Goal: Task Accomplishment & Management: Use online tool/utility

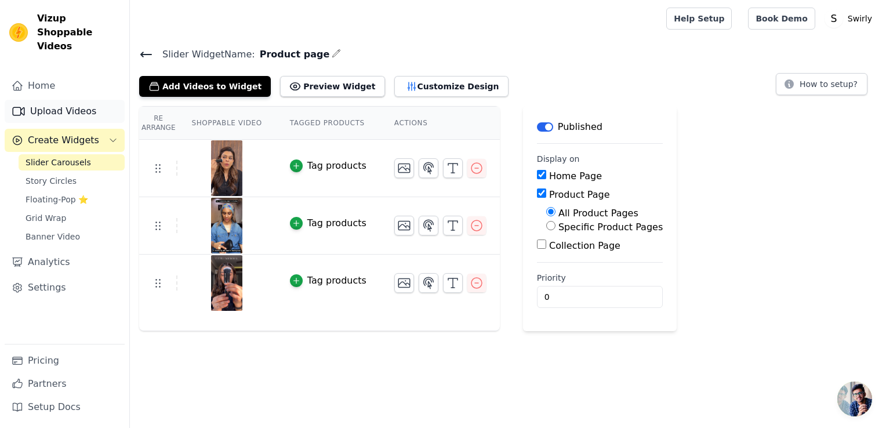
click at [86, 103] on link "Upload Videos" at bounding box center [65, 111] width 120 height 23
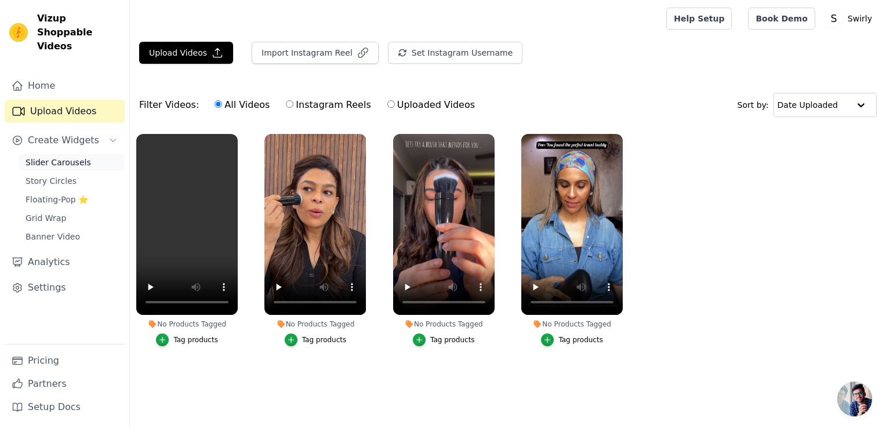
click at [48, 157] on span "Slider Carousels" at bounding box center [59, 163] width 66 height 12
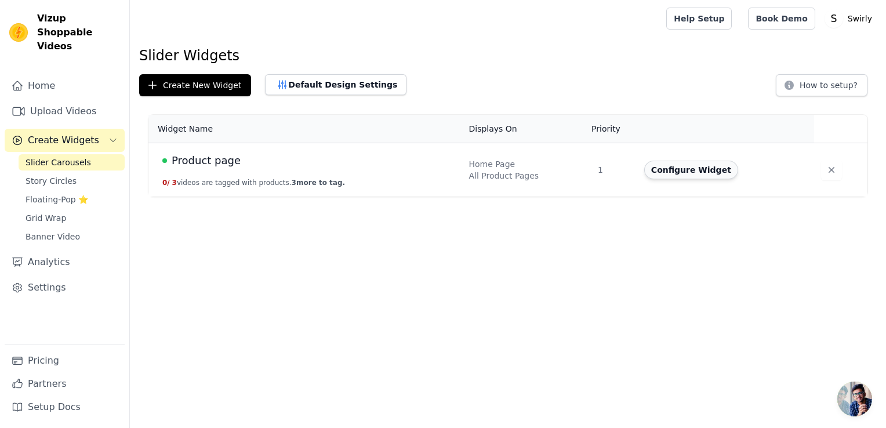
click at [667, 169] on button "Configure Widget" at bounding box center [691, 170] width 94 height 19
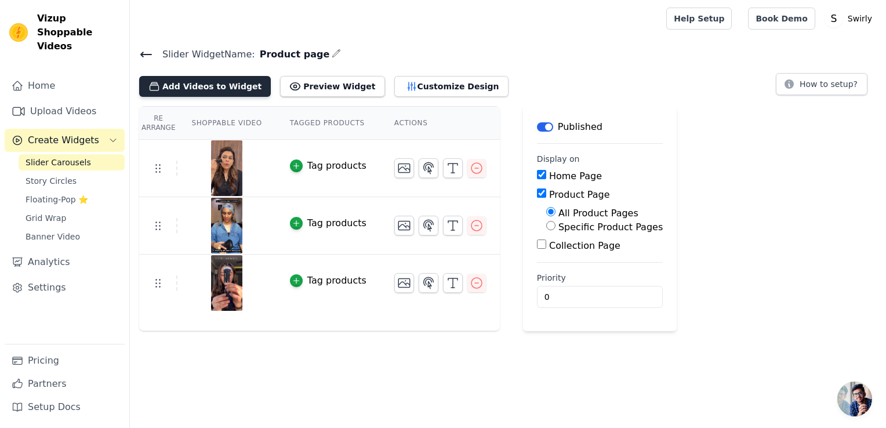
click at [231, 88] on button "Add Videos to Widget" at bounding box center [205, 86] width 132 height 21
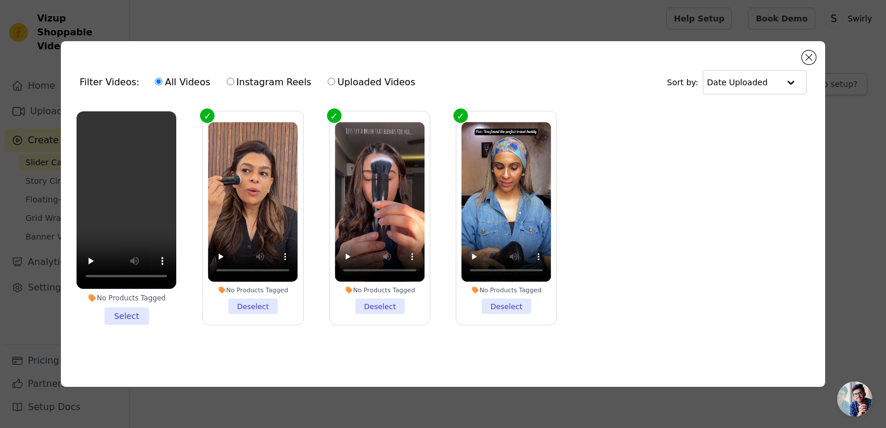
click at [129, 316] on li "No Products Tagged Select" at bounding box center [127, 217] width 100 height 213
click at [0, 0] on input "No Products Tagged Select" at bounding box center [0, 0] width 0 height 0
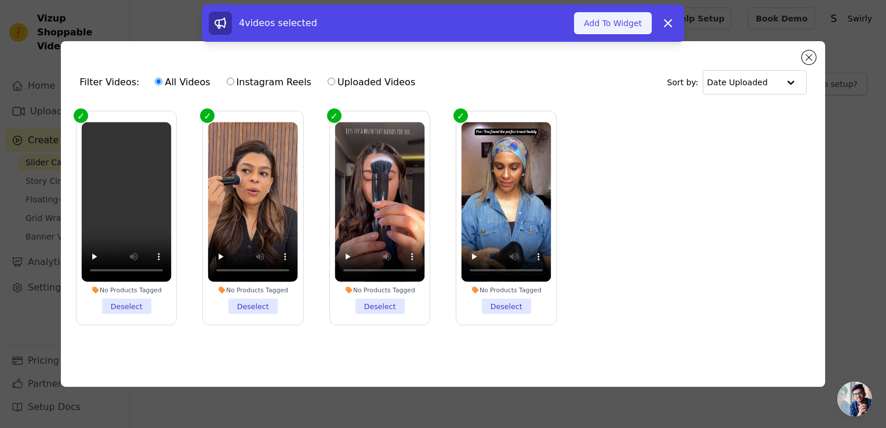
click at [633, 18] on button "Add To Widget" at bounding box center [613, 23] width 78 height 22
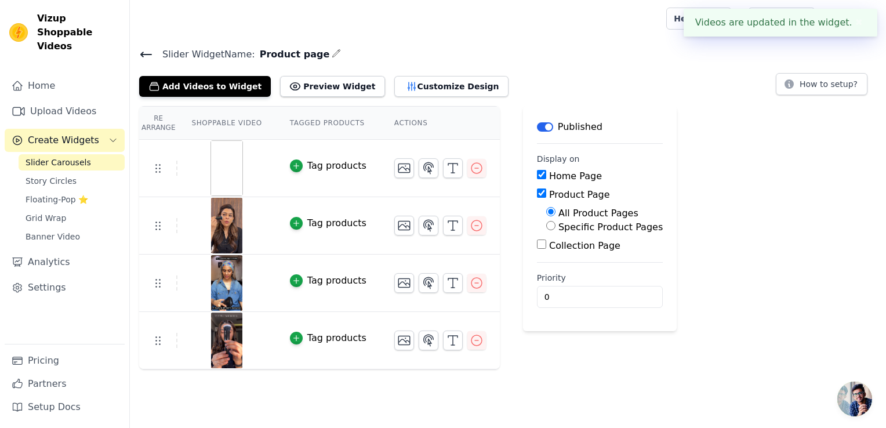
click at [855, 24] on button "✖" at bounding box center [859, 23] width 13 height 14
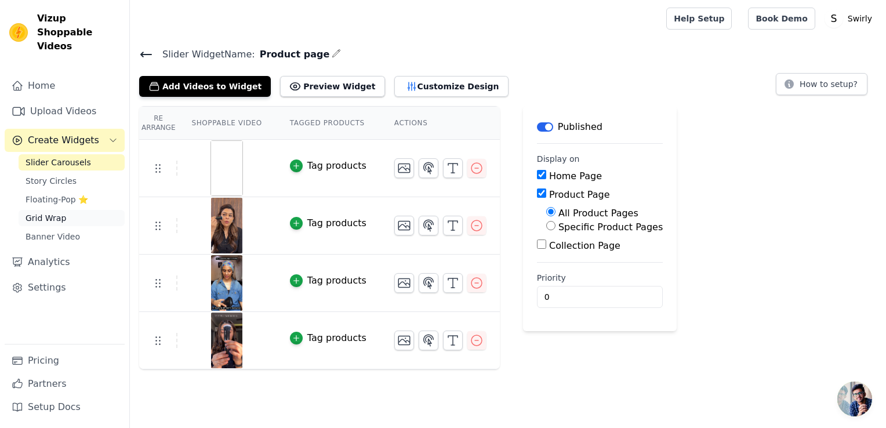
click at [67, 210] on link "Grid Wrap" at bounding box center [72, 218] width 106 height 16
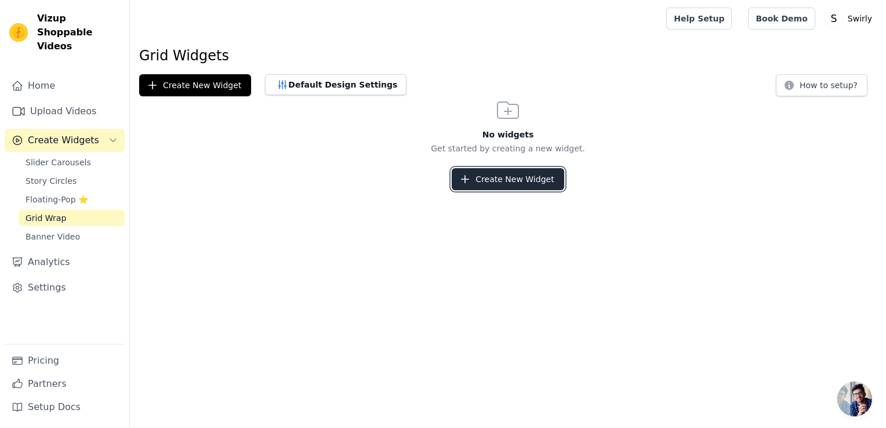
click at [501, 172] on button "Create New Widget" at bounding box center [508, 179] width 112 height 22
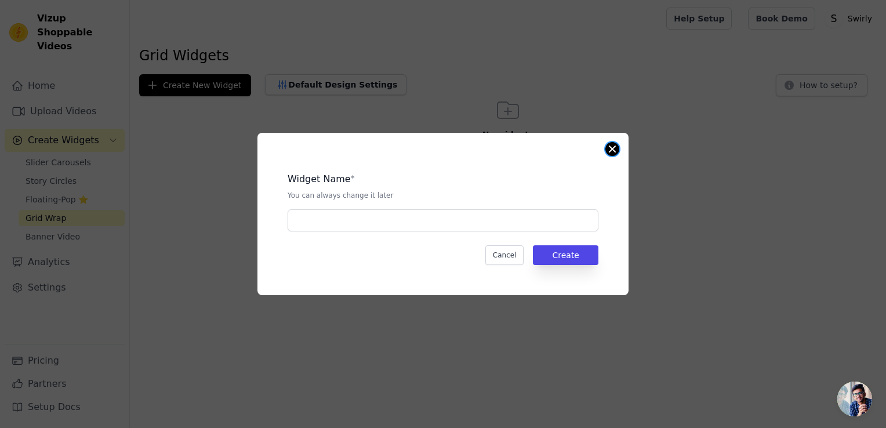
click at [613, 144] on button "Close modal" at bounding box center [612, 149] width 14 height 14
